Goal: Check status: Check status

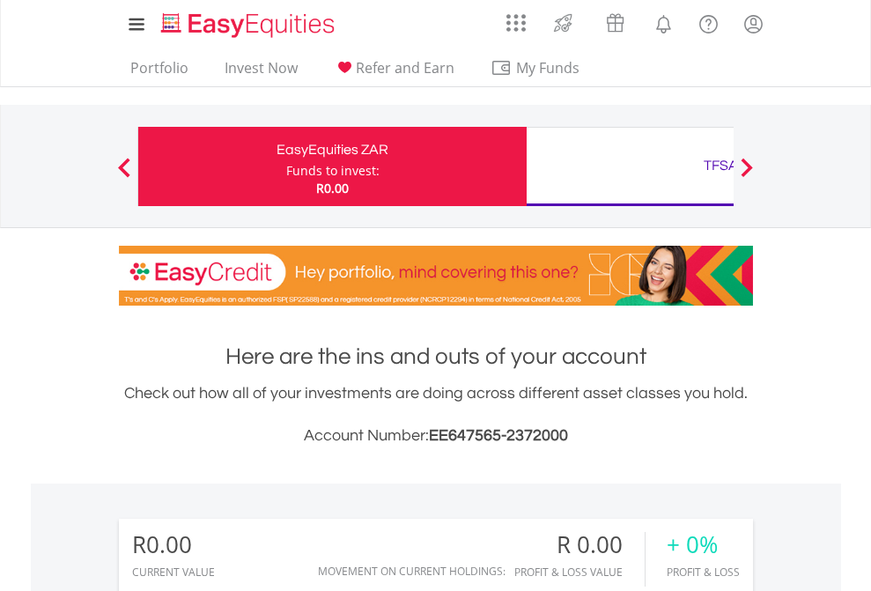
scroll to position [169, 276]
click at [286, 166] on div "Funds to invest:" at bounding box center [332, 171] width 93 height 18
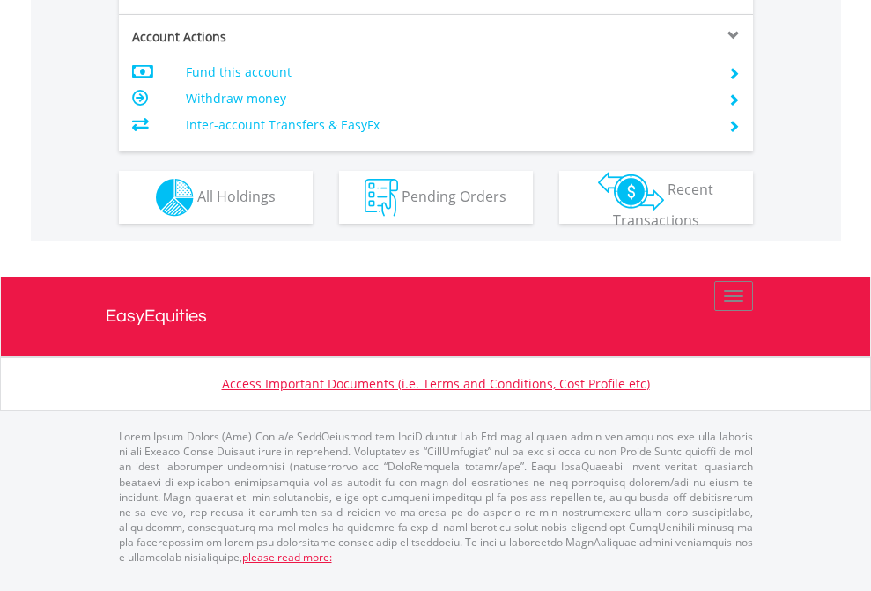
scroll to position [1653, 0]
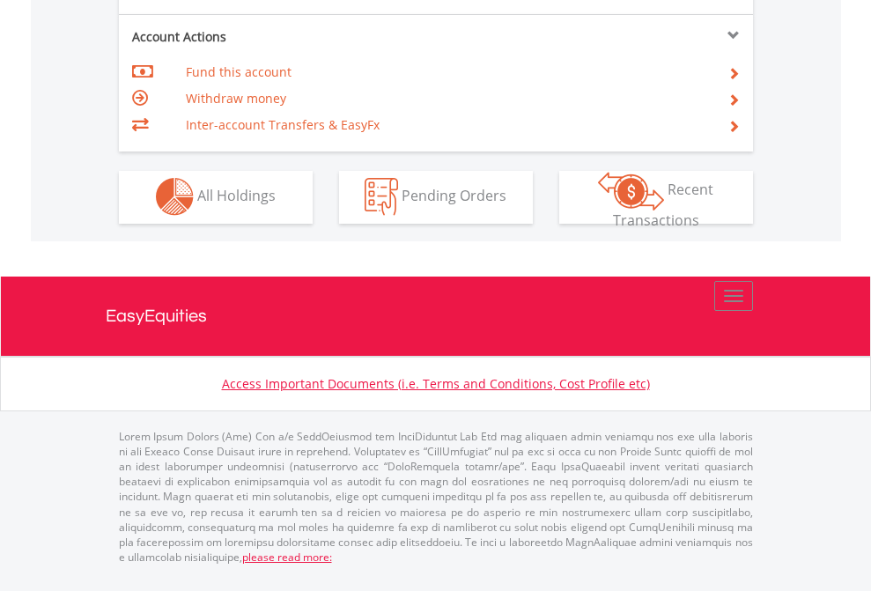
scroll to position [1646, 0]
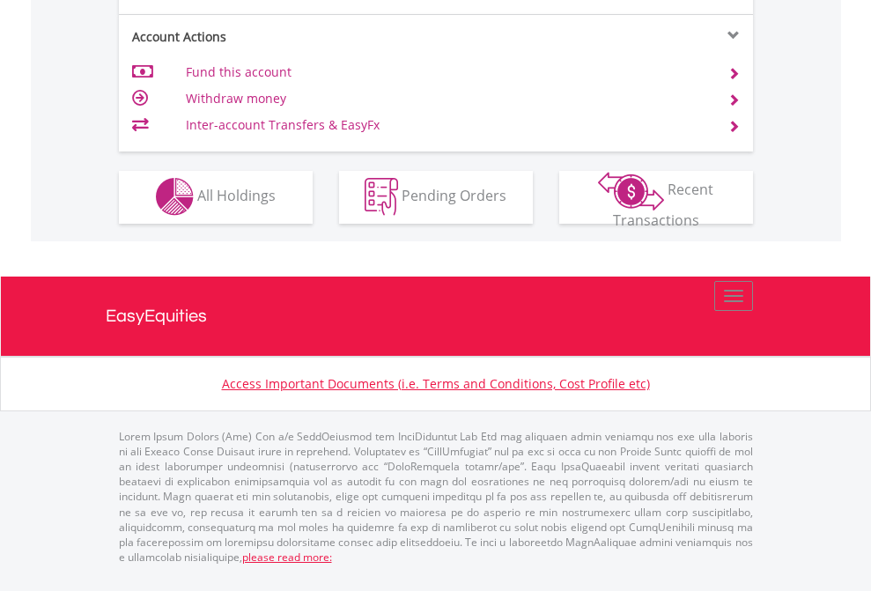
scroll to position [1646, 0]
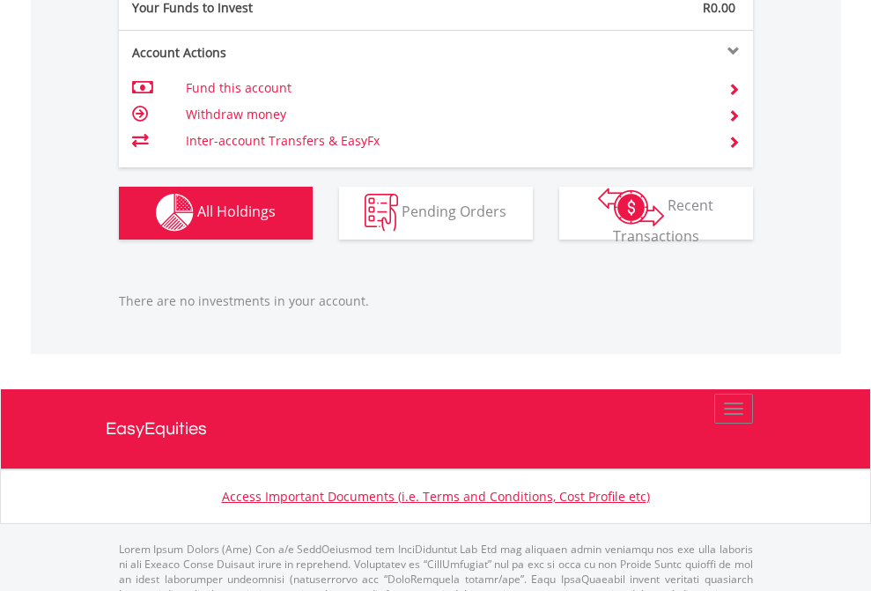
scroll to position [1743, 0]
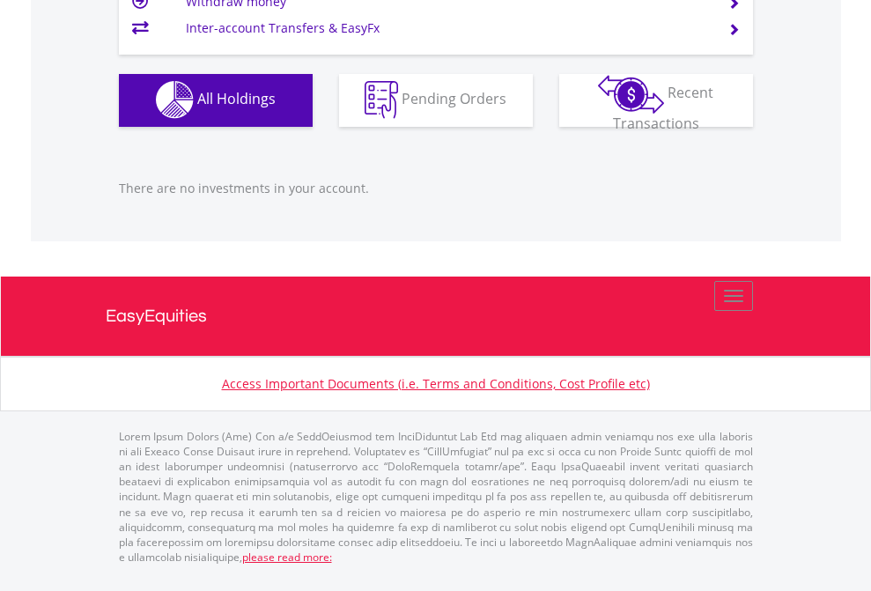
scroll to position [1743, 0]
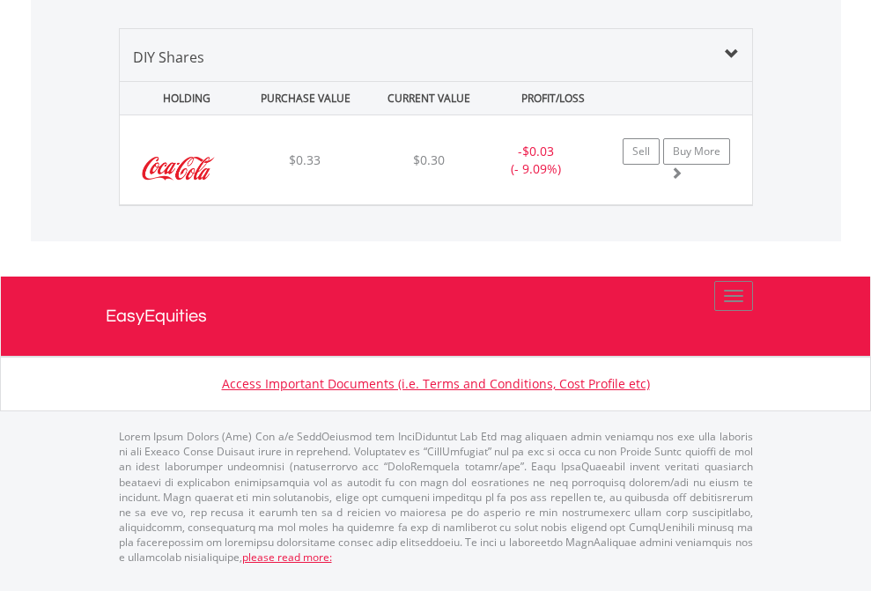
scroll to position [1702, 0]
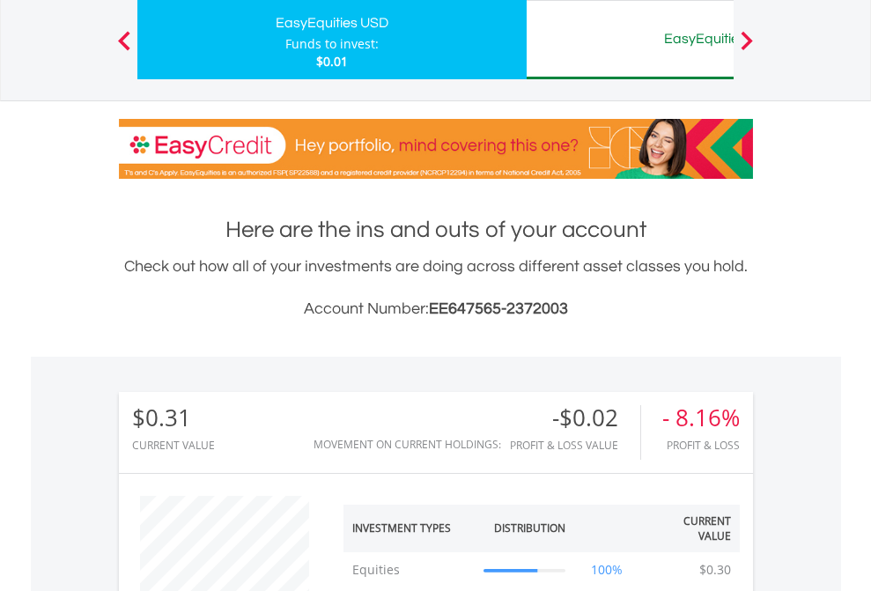
scroll to position [169, 276]
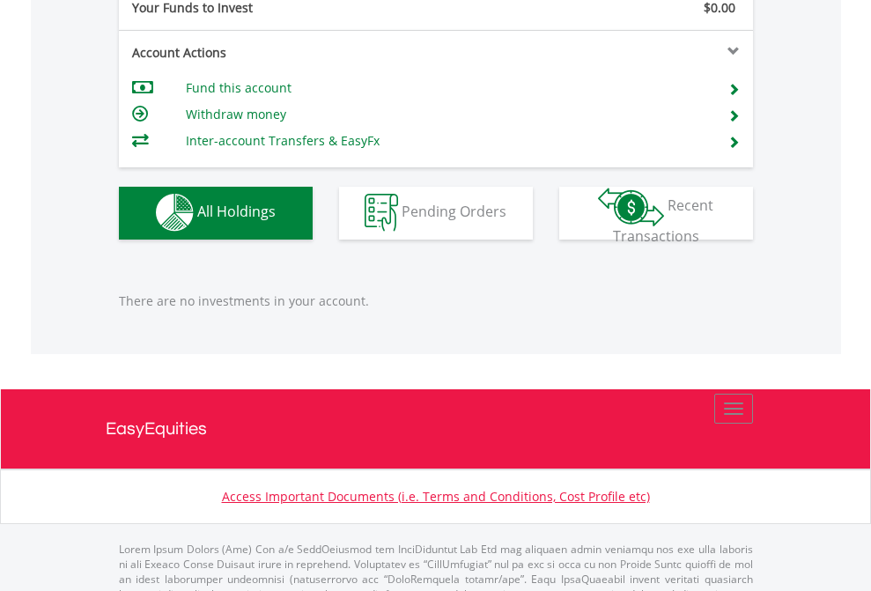
scroll to position [1743, 0]
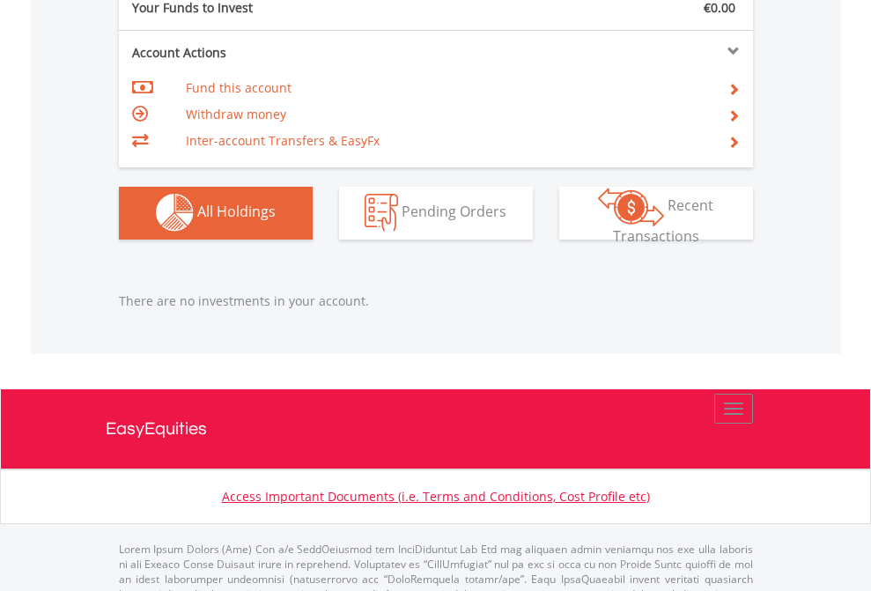
scroll to position [1743, 0]
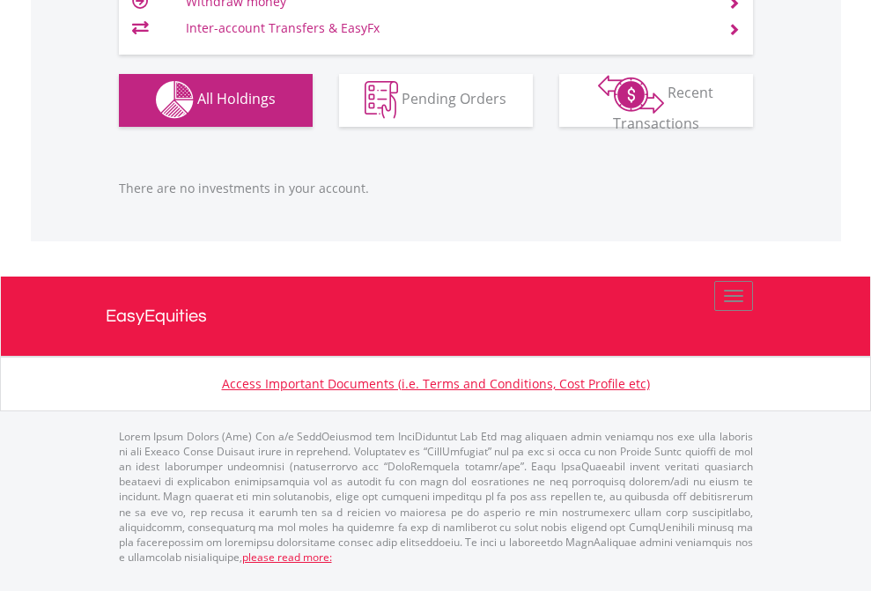
scroll to position [169, 276]
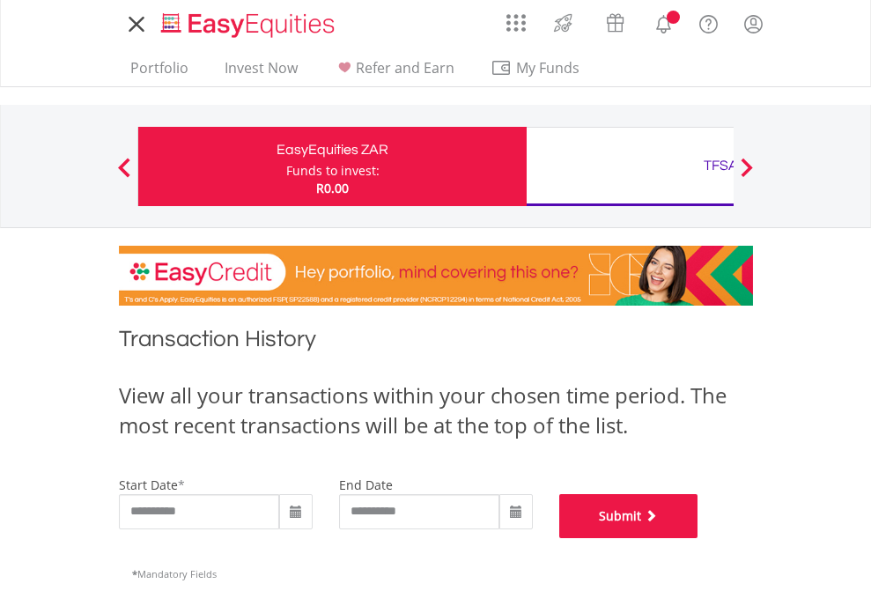
click at [698, 538] on button "Submit" at bounding box center [628, 516] width 139 height 44
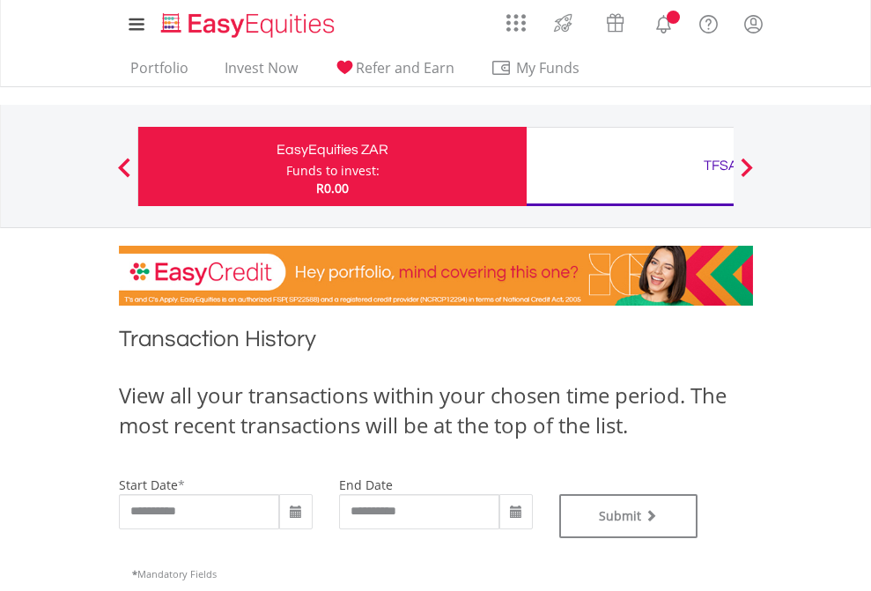
click at [629, 166] on div "TFSA" at bounding box center [720, 165] width 367 height 25
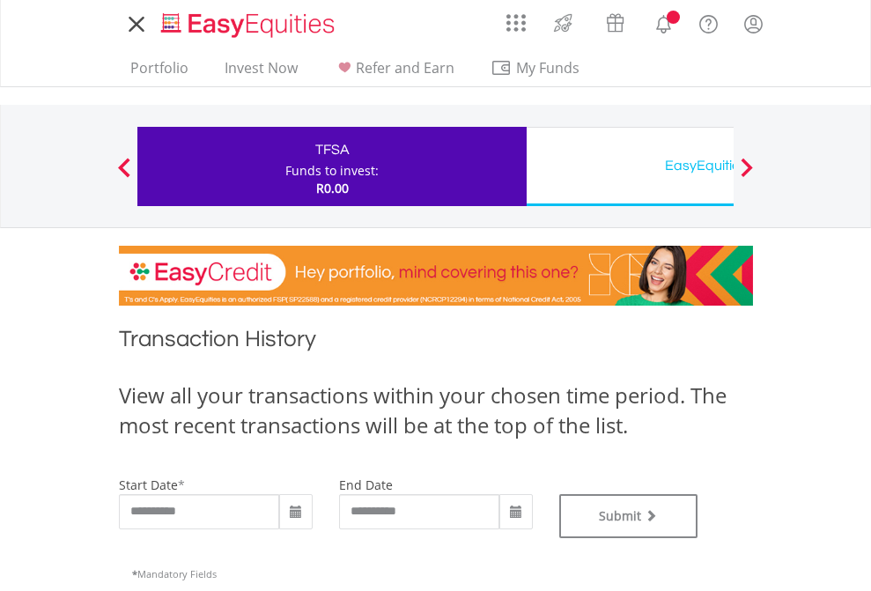
type input "**********"
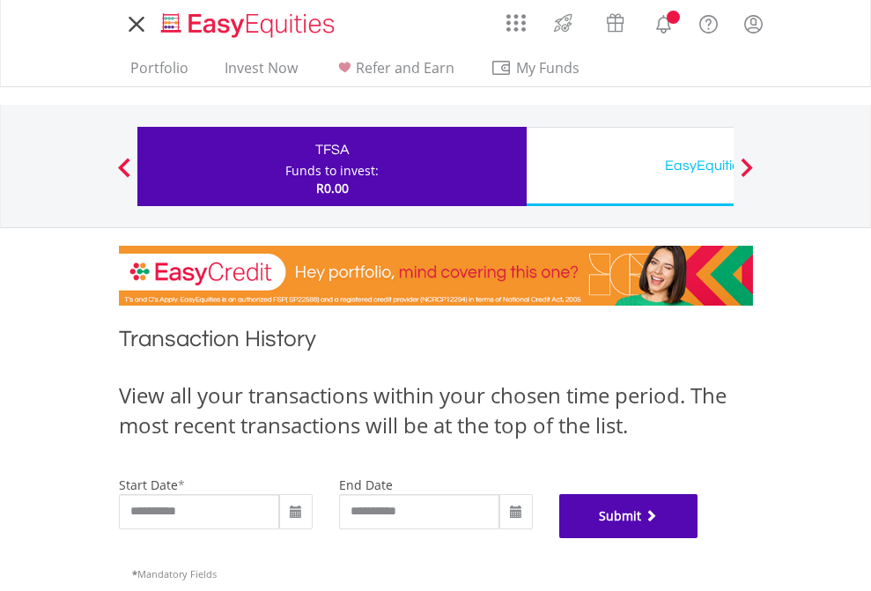
click at [698, 538] on button "Submit" at bounding box center [628, 516] width 139 height 44
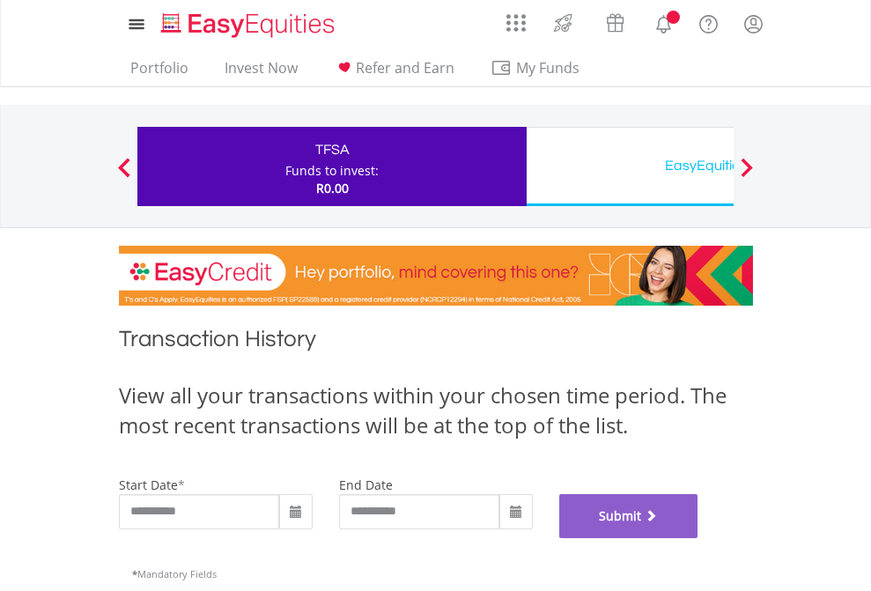
scroll to position [714, 0]
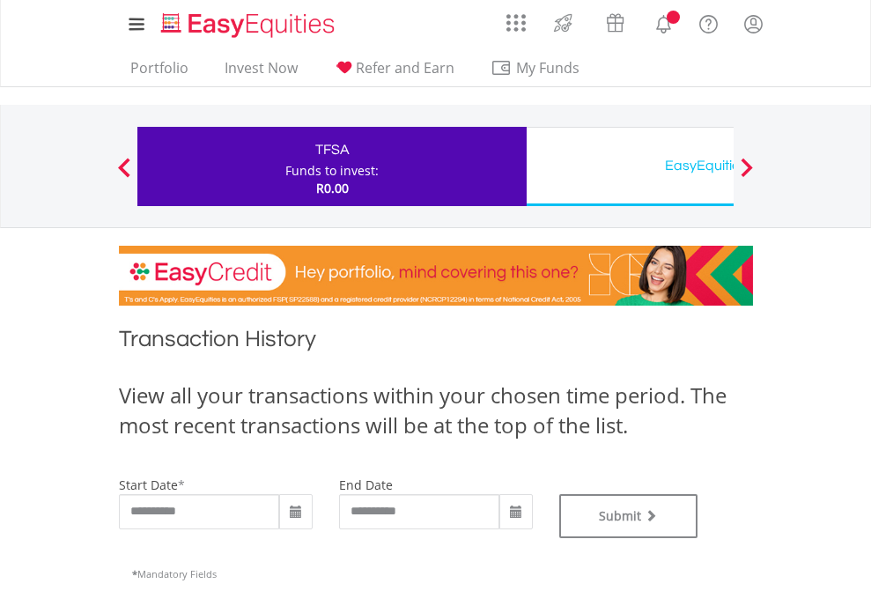
click at [629, 166] on div "EasyEquities USD" at bounding box center [720, 165] width 367 height 25
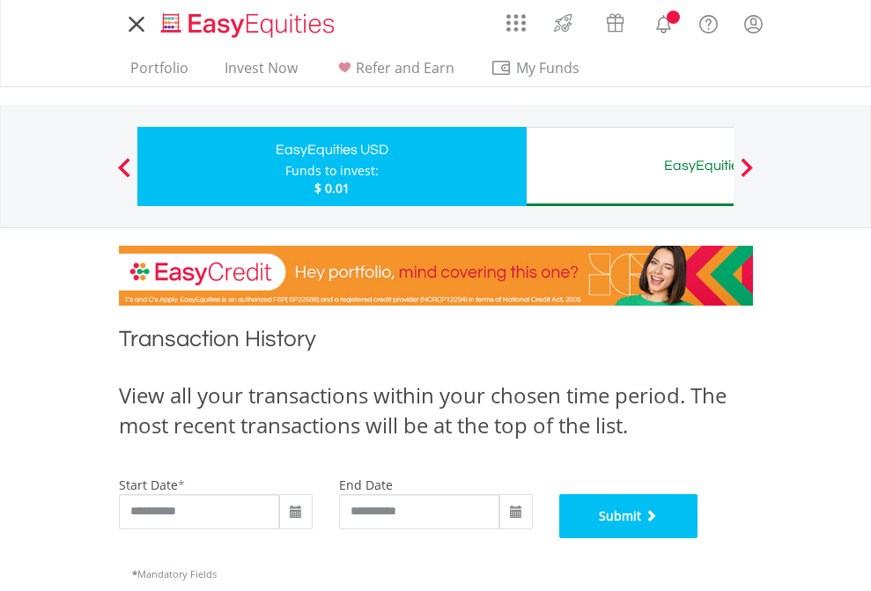
click at [698, 538] on button "Submit" at bounding box center [628, 516] width 139 height 44
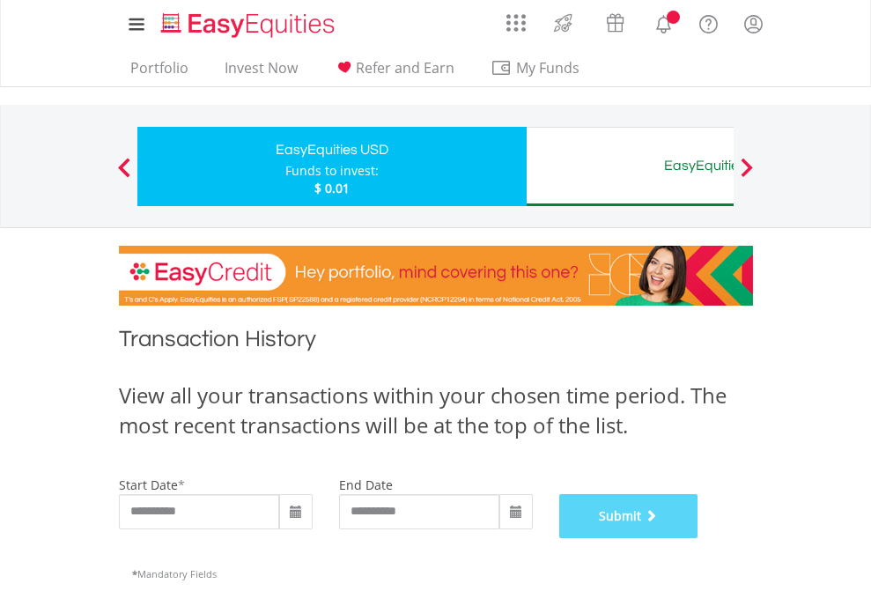
scroll to position [714, 0]
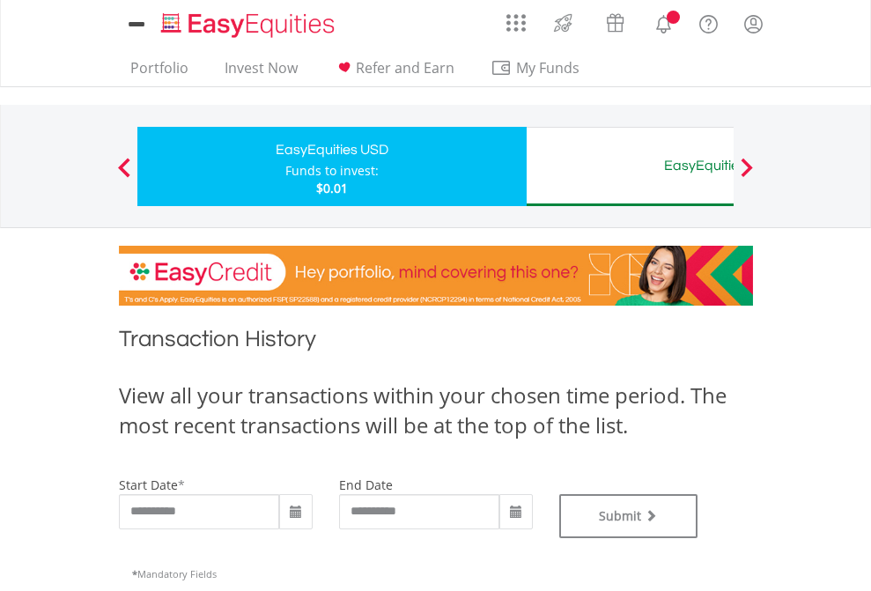
click at [629, 166] on div "EasyEquities AUD" at bounding box center [720, 165] width 367 height 25
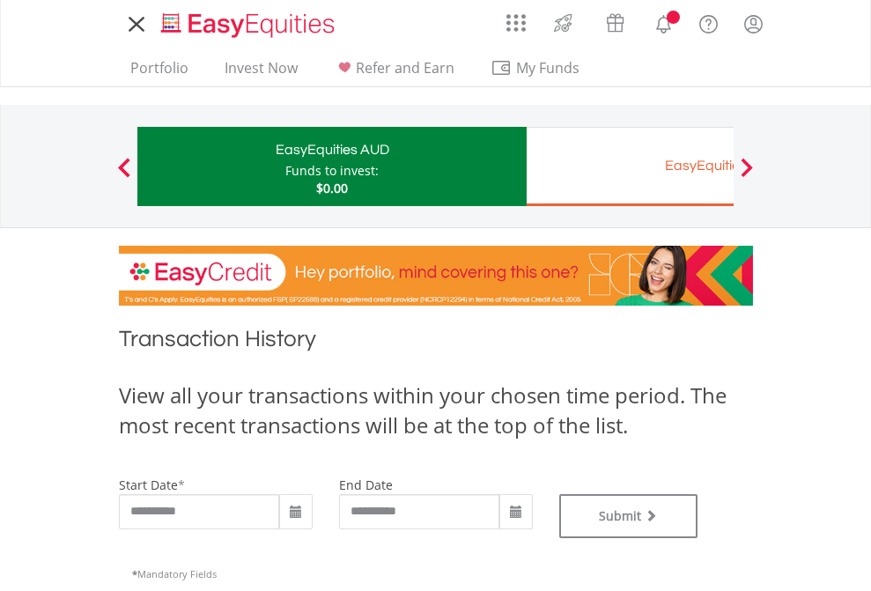
type input "**********"
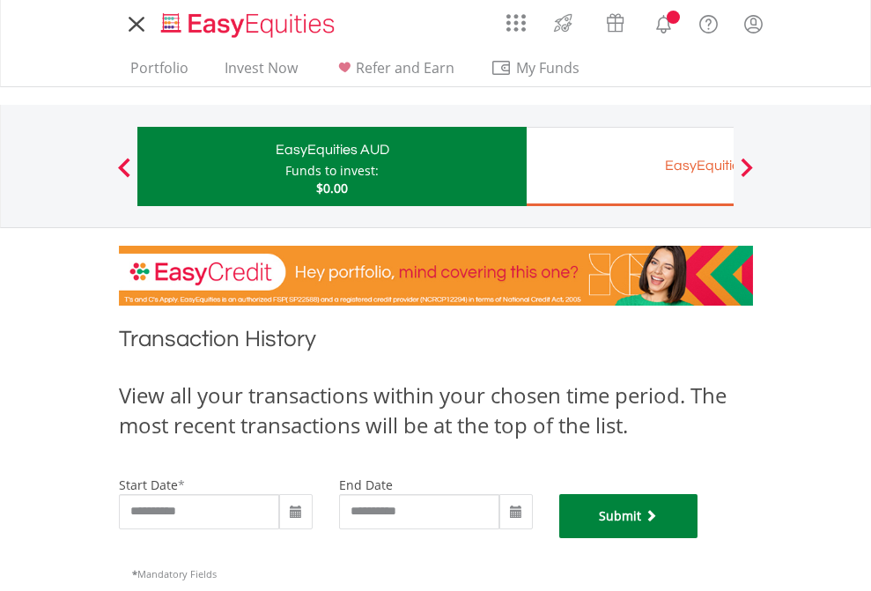
click at [698, 538] on button "Submit" at bounding box center [628, 516] width 139 height 44
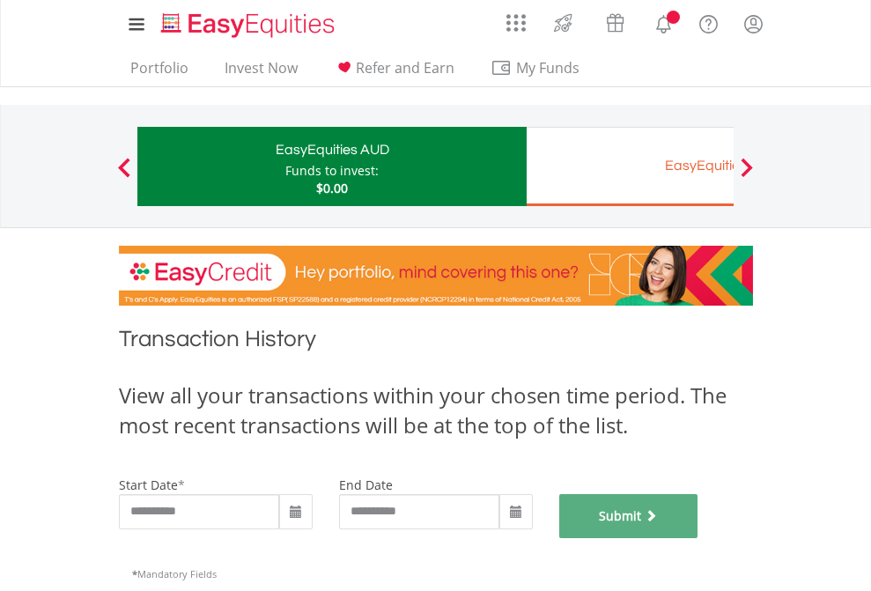
scroll to position [714, 0]
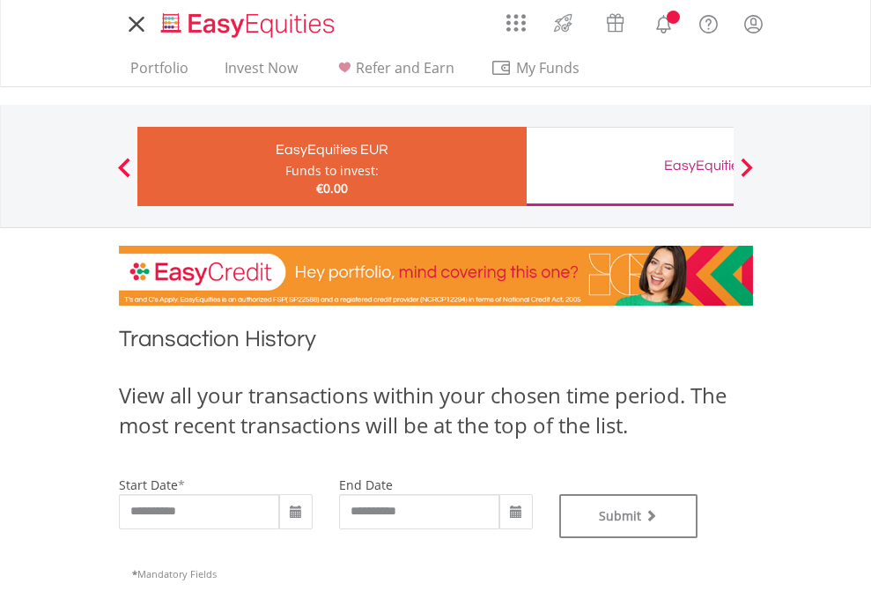
type input "**********"
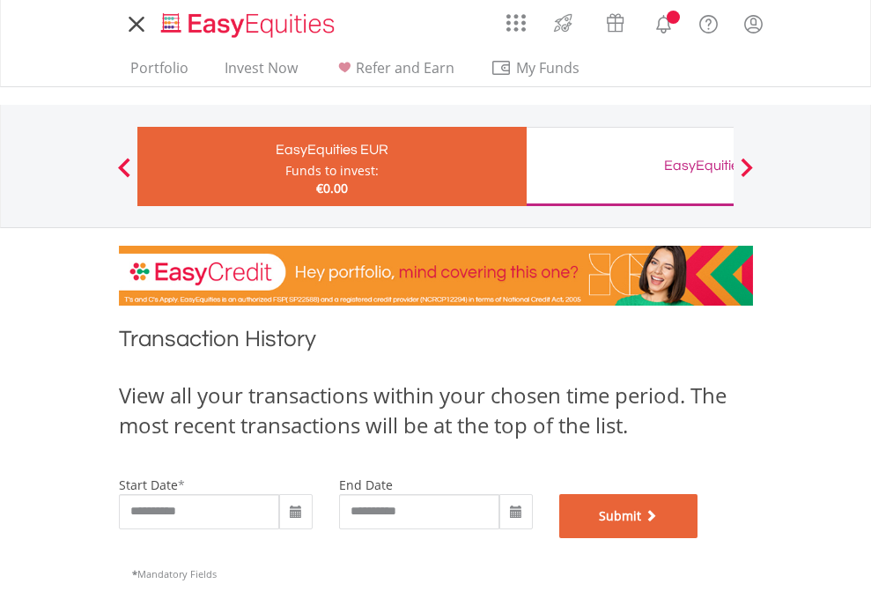
click at [698, 538] on button "Submit" at bounding box center [628, 516] width 139 height 44
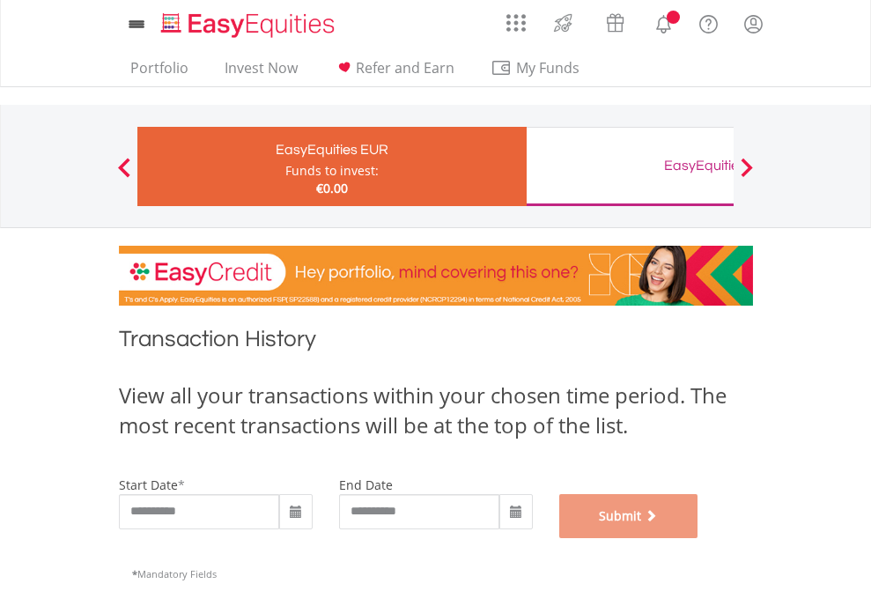
scroll to position [714, 0]
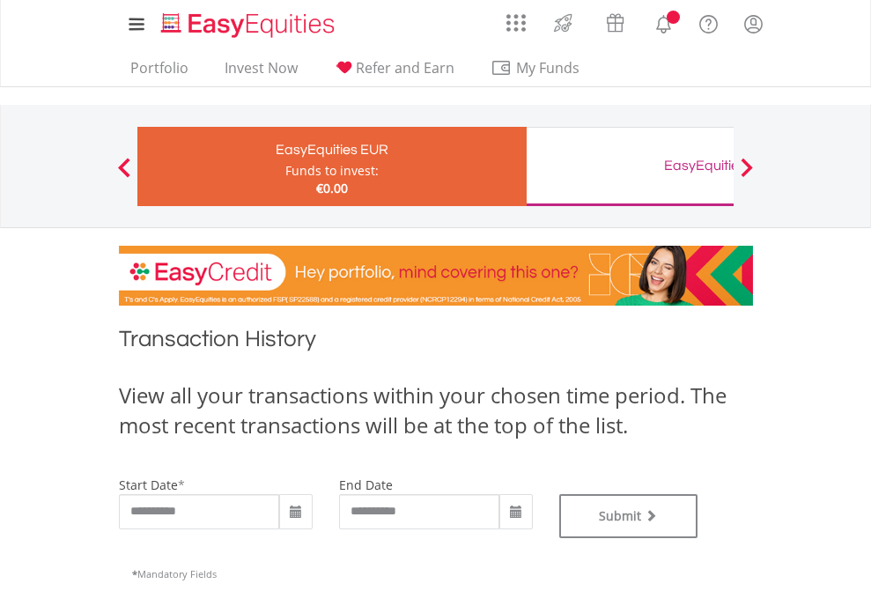
click at [629, 166] on div "EasyEquities GBP" at bounding box center [720, 165] width 367 height 25
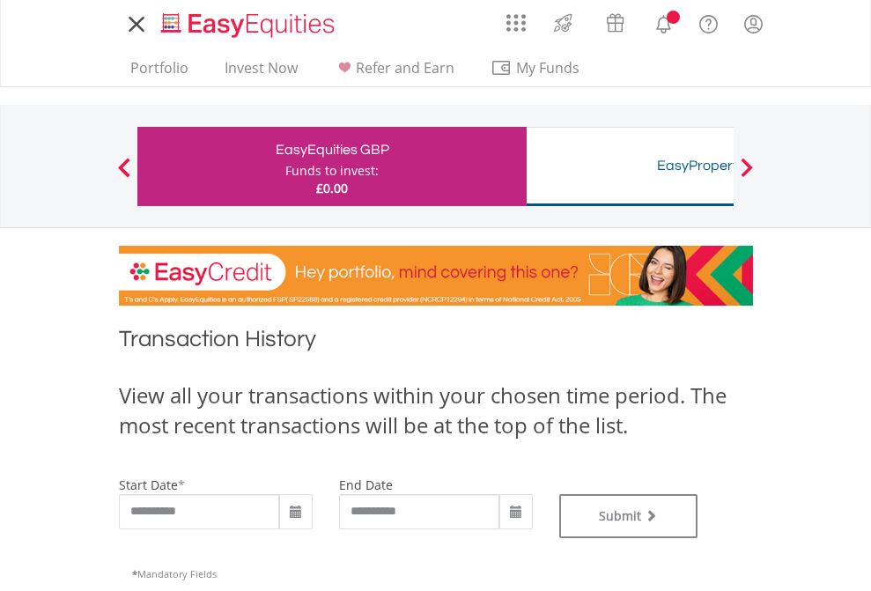
type input "**********"
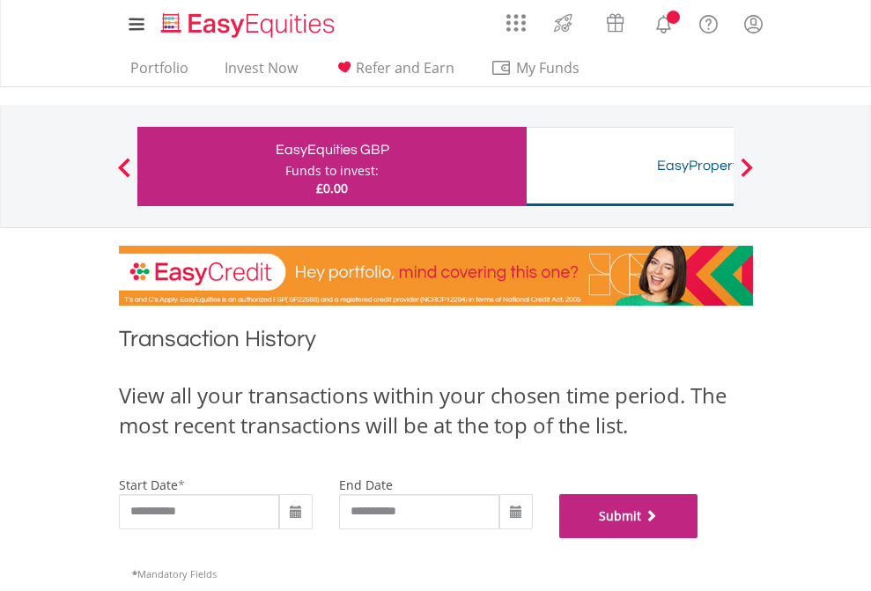
click at [698, 538] on button "Submit" at bounding box center [628, 516] width 139 height 44
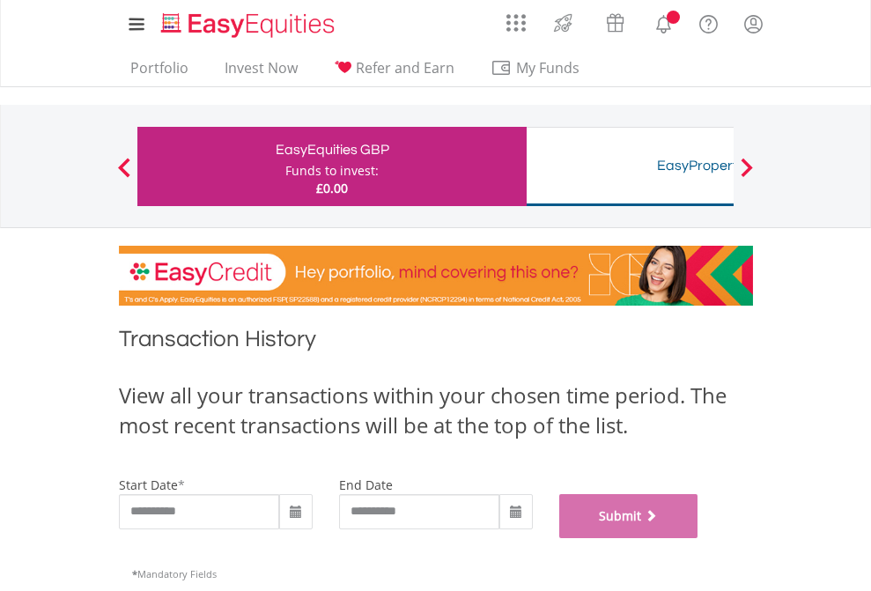
scroll to position [714, 0]
